Goal: Find specific page/section: Find specific page/section

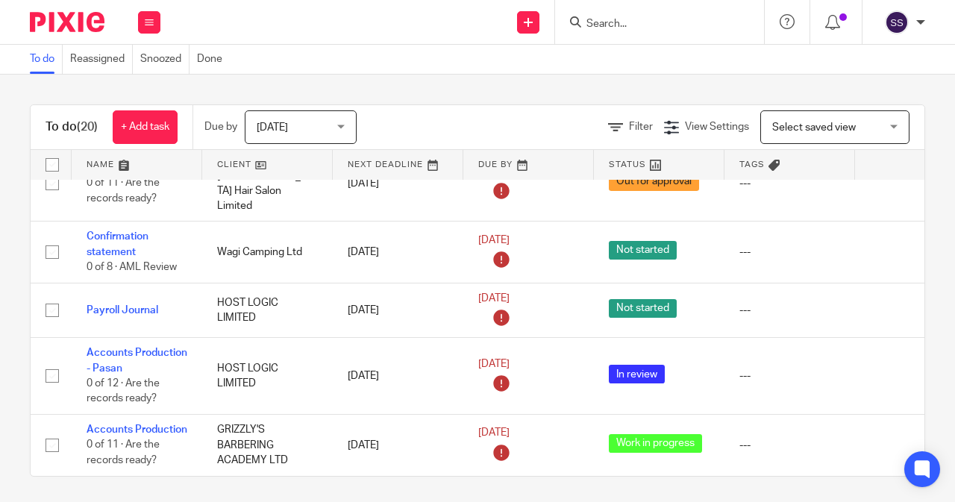
scroll to position [1330, 0]
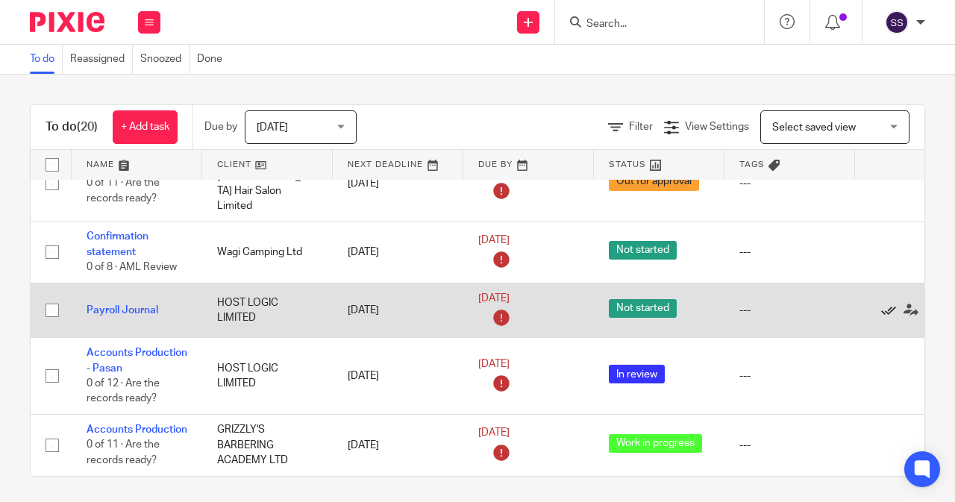
click at [885, 303] on icon at bounding box center [889, 310] width 15 height 15
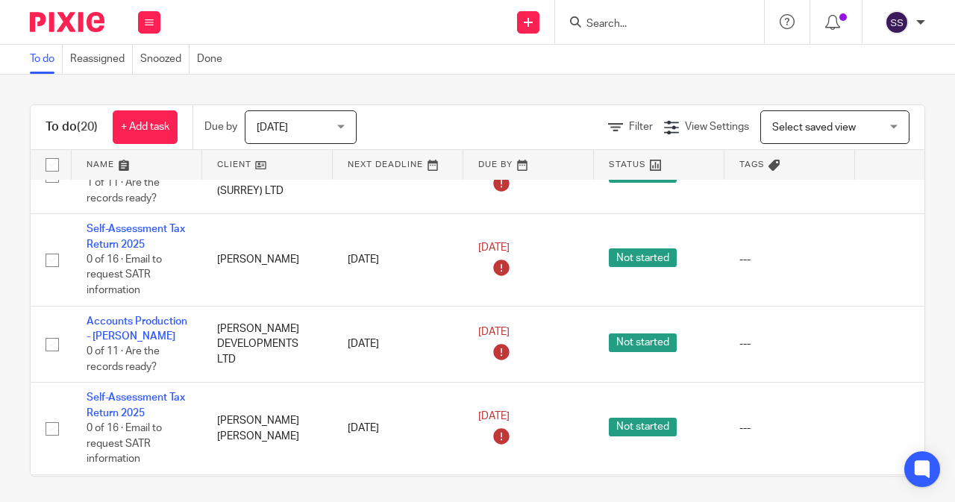
scroll to position [0, 0]
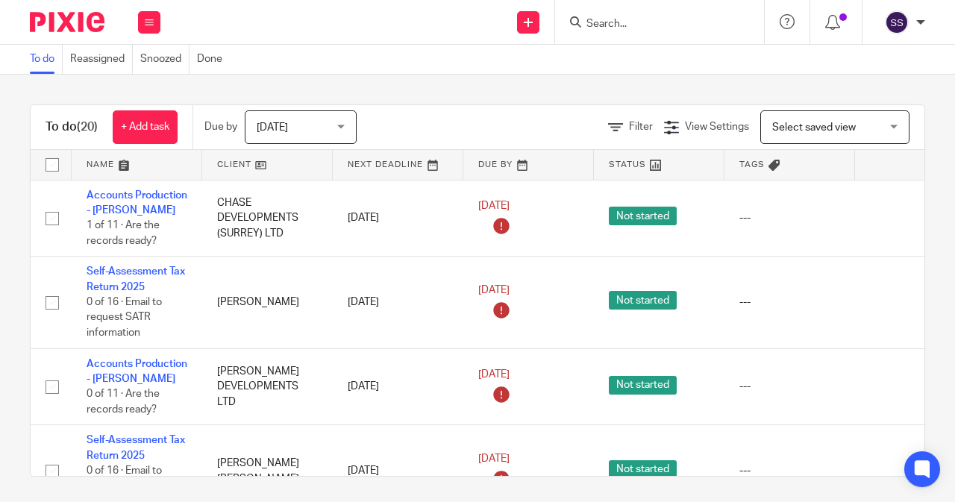
click at [609, 12] on div at bounding box center [659, 22] width 209 height 44
click at [608, 26] on input "Search" at bounding box center [652, 24] width 134 height 13
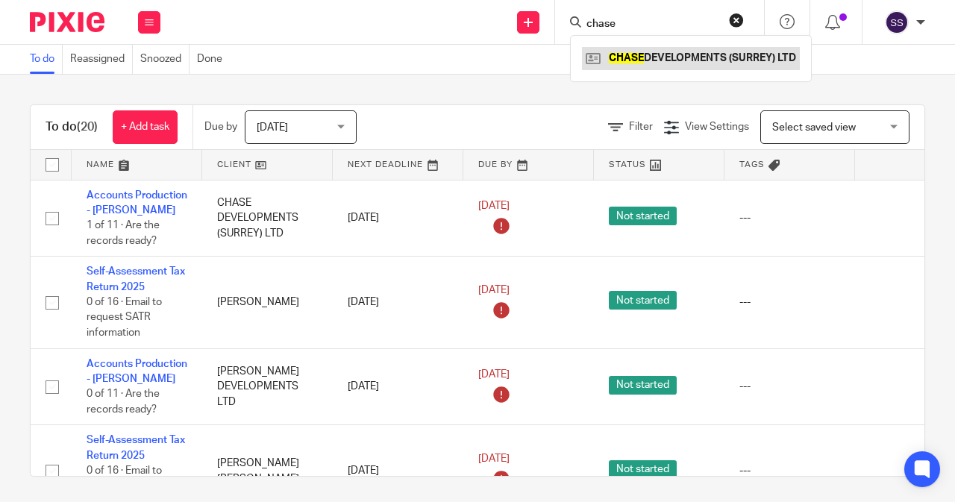
type input "chase"
click at [631, 52] on link at bounding box center [691, 58] width 218 height 22
